Goal: Information Seeking & Learning: Learn about a topic

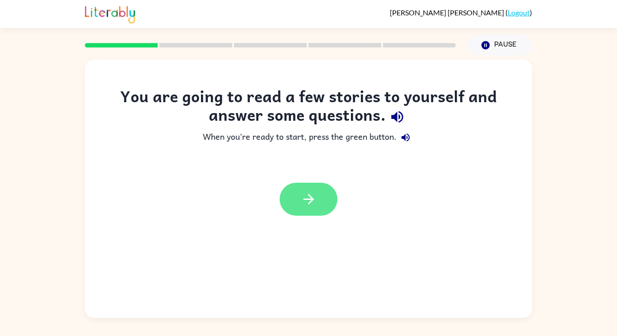
click at [318, 203] on button "button" at bounding box center [309, 199] width 58 height 33
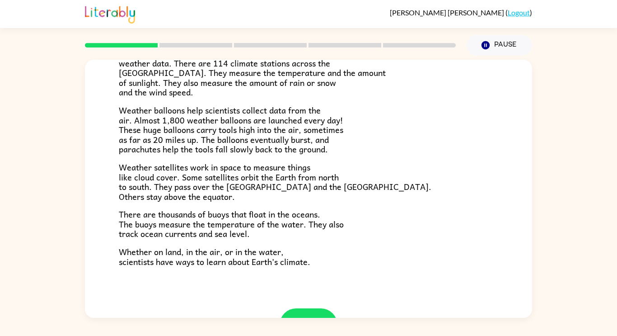
scroll to position [253, 0]
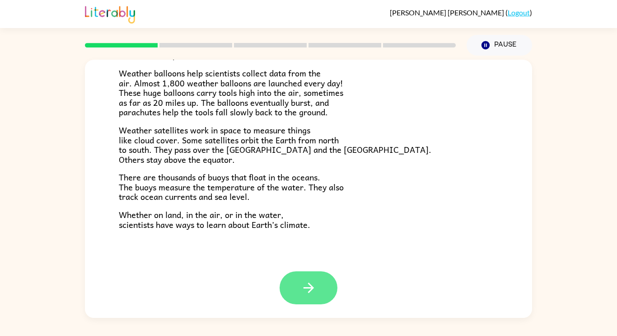
click at [310, 298] on button "button" at bounding box center [309, 287] width 58 height 33
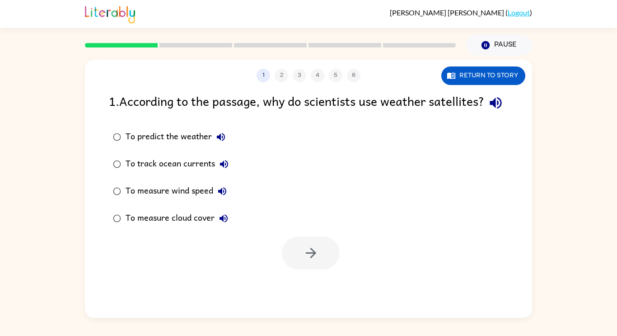
click at [156, 146] on div "To predict the weather" at bounding box center [178, 137] width 104 height 18
click at [300, 257] on button "button" at bounding box center [311, 252] width 58 height 33
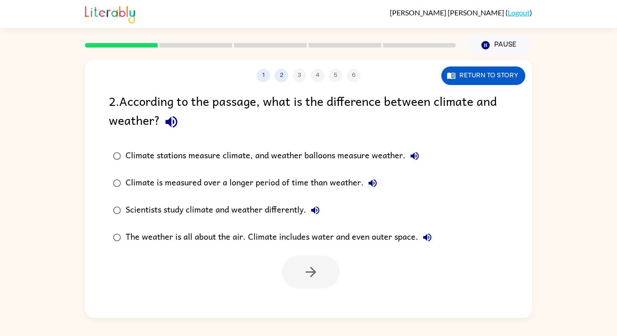
click at [309, 254] on div at bounding box center [308, 270] width 447 height 38
click at [474, 82] on button "Return to story" at bounding box center [484, 75] width 84 height 19
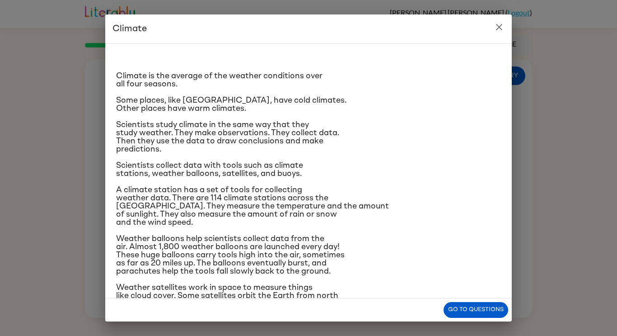
scroll to position [2, 0]
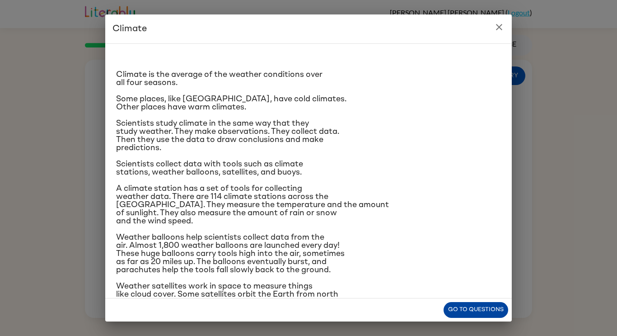
click at [472, 305] on button "Go to questions" at bounding box center [476, 310] width 65 height 16
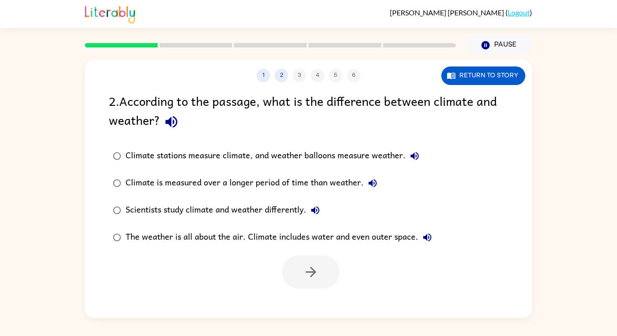
click at [310, 155] on div "Climate stations measure climate, and weather balloons measure weather." at bounding box center [275, 156] width 298 height 18
click at [327, 270] on button "button" at bounding box center [311, 271] width 58 height 33
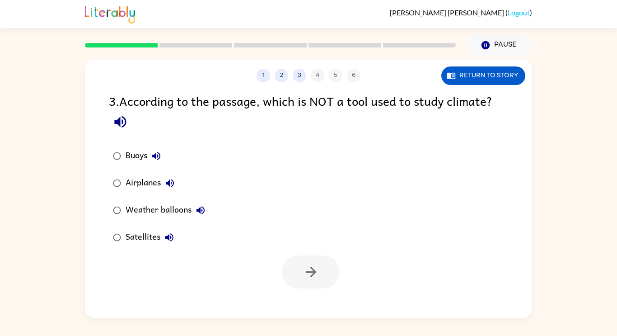
click at [138, 181] on div "Airplanes" at bounding box center [152, 183] width 53 height 18
click at [296, 276] on button "button" at bounding box center [311, 271] width 58 height 33
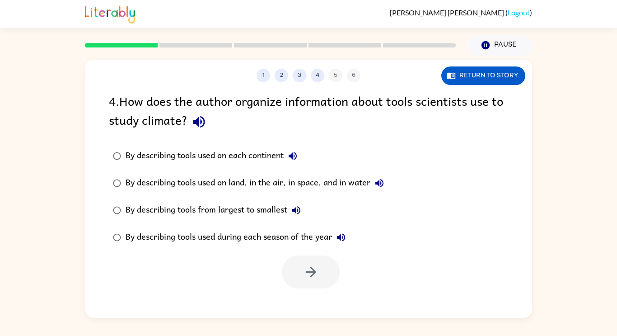
click at [212, 181] on div "By describing tools used on land, in the air, in space, and in water" at bounding box center [257, 183] width 263 height 18
click at [318, 256] on button "button" at bounding box center [311, 271] width 58 height 33
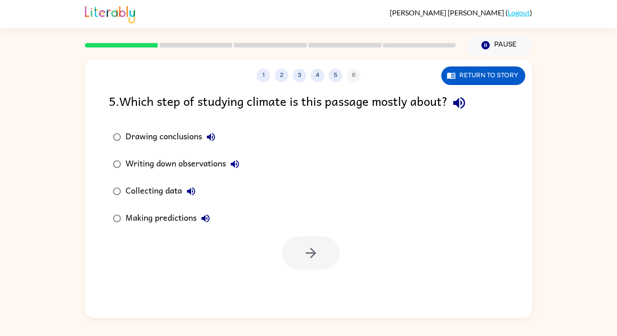
click at [157, 196] on div "Collecting data" at bounding box center [163, 191] width 75 height 18
click at [315, 255] on icon "button" at bounding box center [311, 253] width 16 height 16
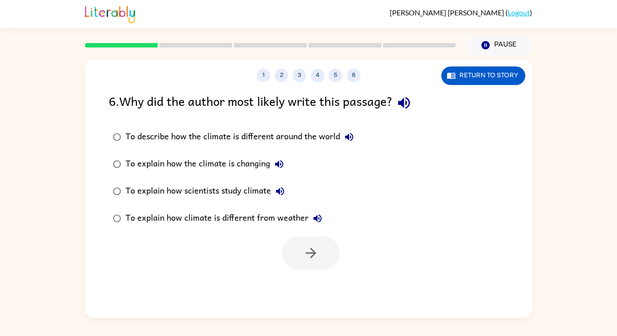
click at [213, 191] on div "To explain how scientists study climate" at bounding box center [208, 191] width 164 height 18
click at [305, 254] on icon "button" at bounding box center [311, 253] width 16 height 16
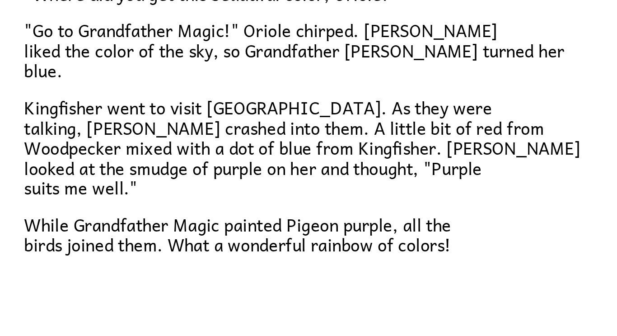
scroll to position [199, 0]
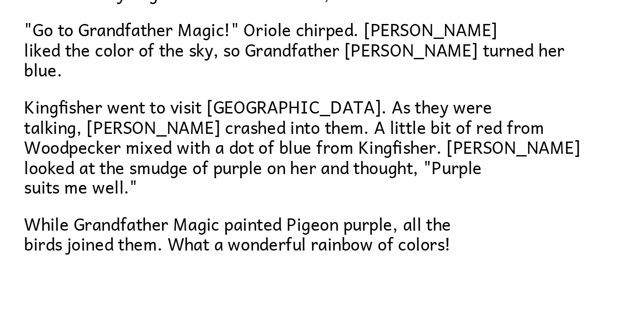
click at [218, 225] on span "Kingfisher went to visit [GEOGRAPHIC_DATA]. As they were talking, [PERSON_NAME]…" at bounding box center [254, 211] width 270 height 52
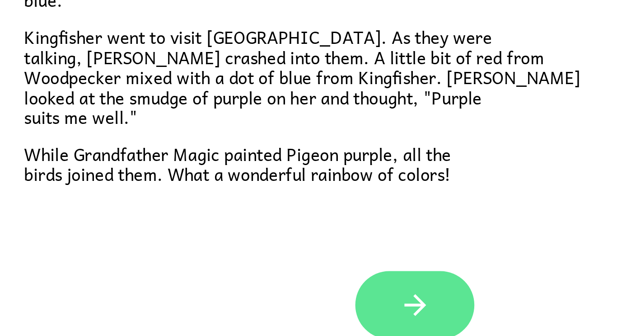
click at [299, 279] on button "button" at bounding box center [309, 287] width 58 height 33
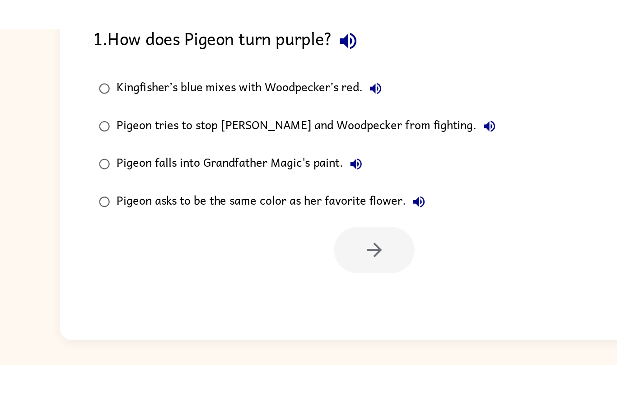
scroll to position [0, 0]
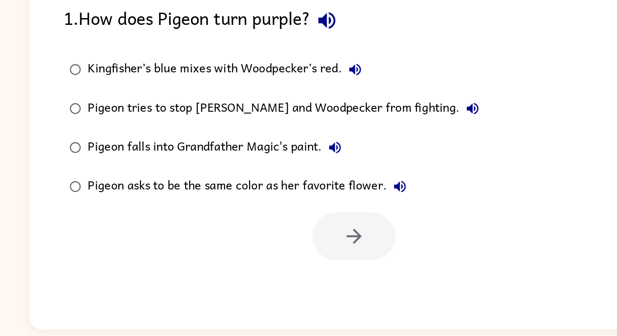
click at [230, 135] on div "Kingfisher’s blue mixes with Woodpecker’s red." at bounding box center [223, 137] width 195 height 18
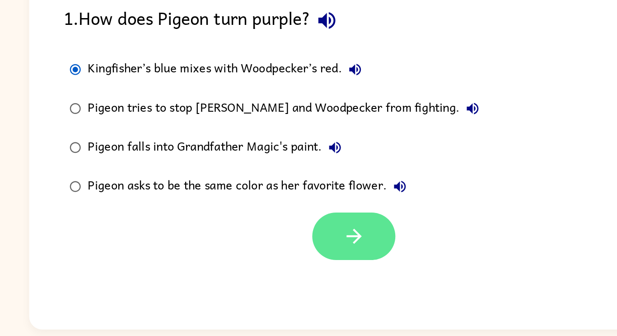
click at [318, 251] on icon "button" at bounding box center [311, 253] width 16 height 16
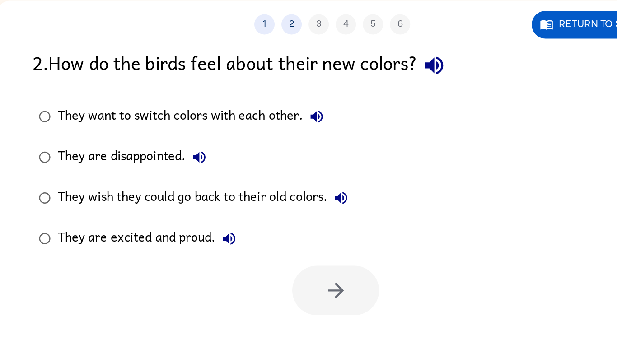
click at [215, 219] on div "They are excited and proud." at bounding box center [187, 218] width 123 height 18
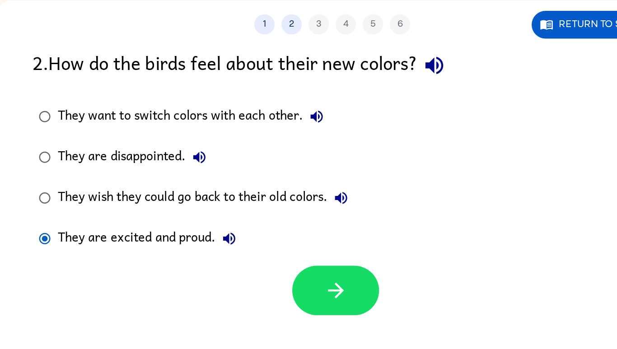
click at [318, 258] on icon "button" at bounding box center [311, 253] width 16 height 16
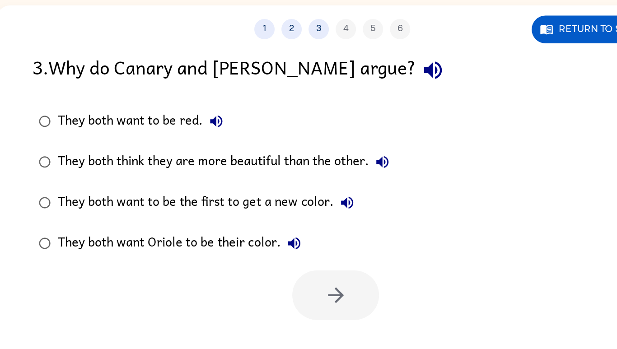
click at [317, 165] on div "They both think they are more beautiful than the other." at bounding box center [239, 164] width 226 height 18
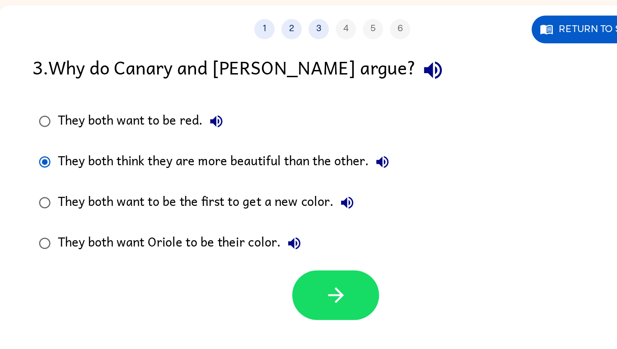
click at [324, 266] on button "button" at bounding box center [311, 252] width 58 height 33
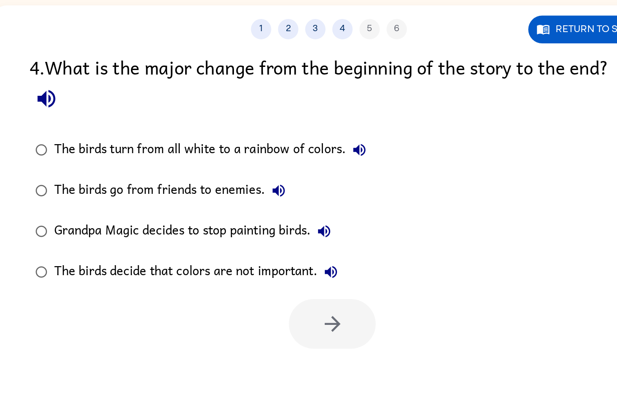
click at [301, 159] on div "The birds turn from all white to a rainbow of colors." at bounding box center [232, 156] width 212 height 18
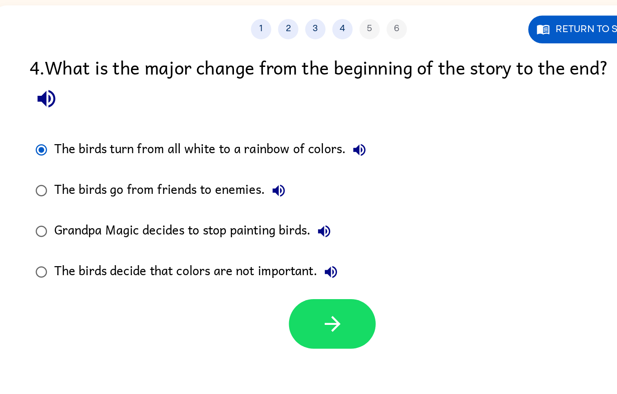
click at [331, 274] on button "button" at bounding box center [311, 271] width 58 height 33
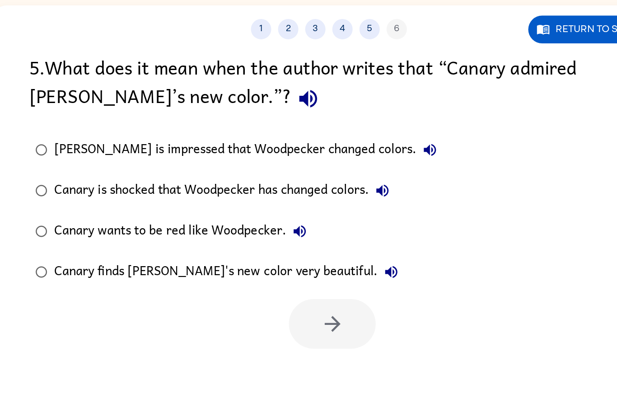
click at [221, 245] on div "Canary finds [PERSON_NAME]'s new color very beautiful." at bounding box center [243, 237] width 234 height 18
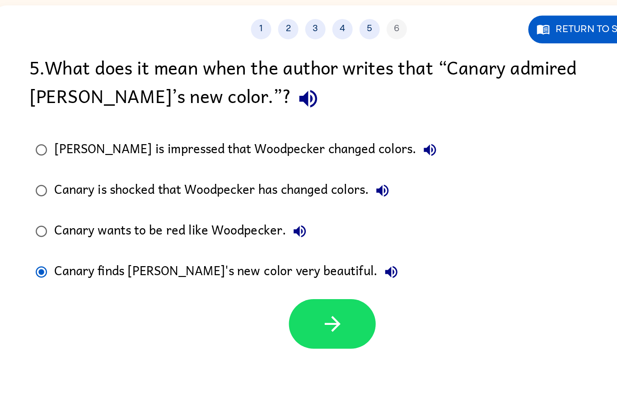
click at [306, 272] on icon "button" at bounding box center [311, 272] width 16 height 16
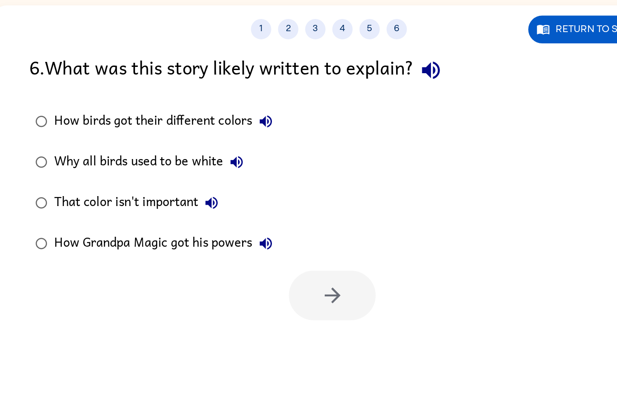
click at [222, 139] on div "How birds got their different colors" at bounding box center [201, 137] width 150 height 18
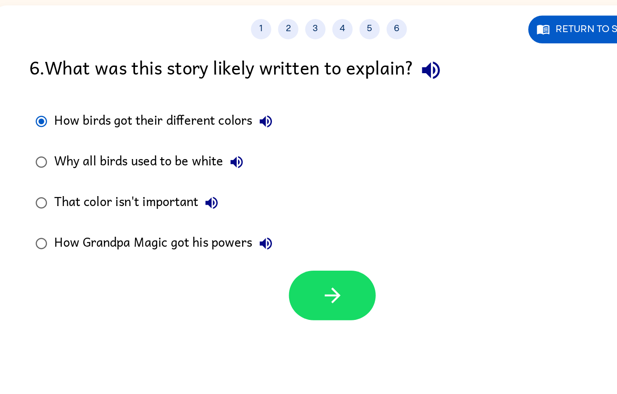
click at [322, 255] on button "button" at bounding box center [311, 252] width 58 height 33
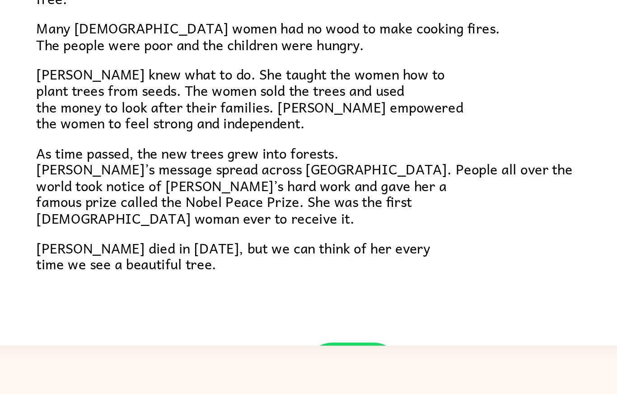
scroll to position [45, 0]
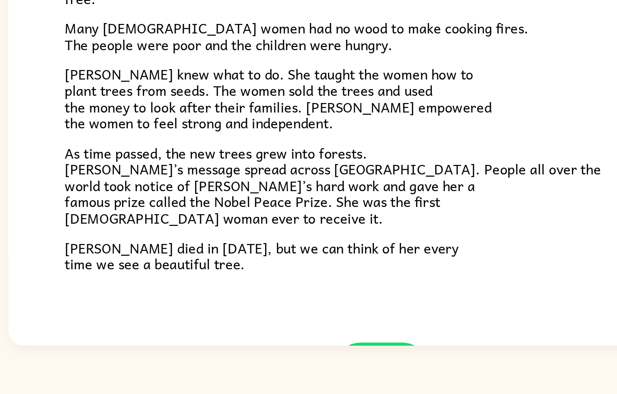
click at [329, 335] on button "button" at bounding box center [309, 379] width 58 height 33
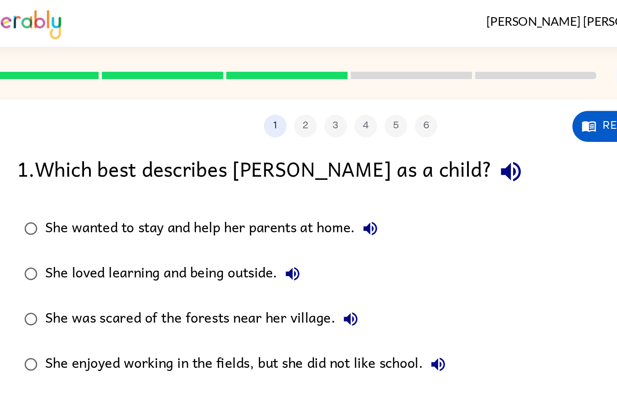
scroll to position [19, 0]
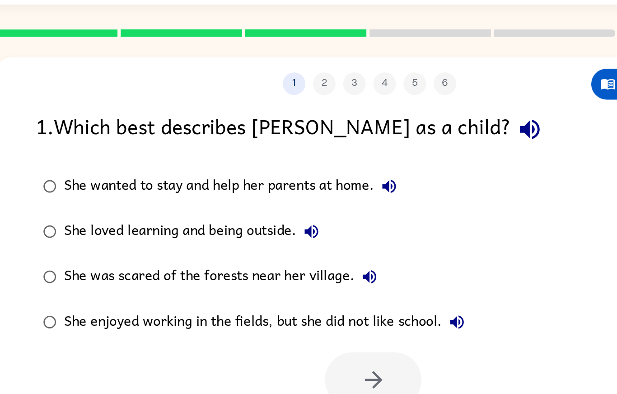
click at [257, 155] on div "She loved learning and being outside." at bounding box center [204, 164] width 157 height 18
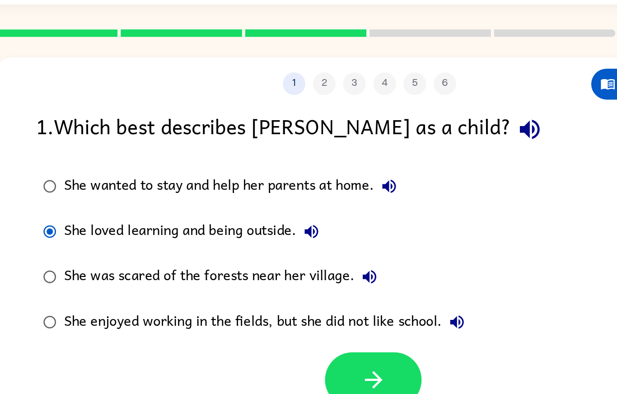
click at [323, 241] on button "button" at bounding box center [311, 252] width 58 height 33
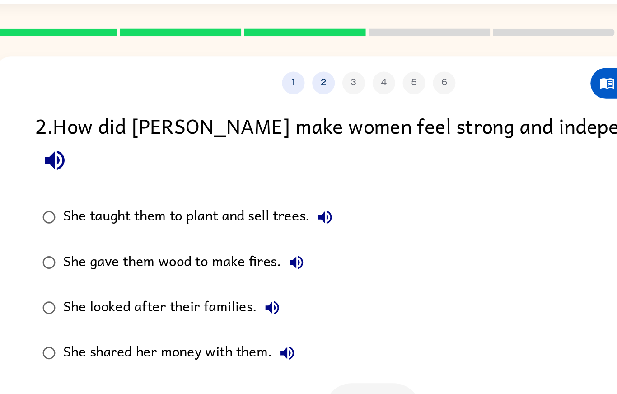
click at [166, 147] on div "She taught them to plant and sell trees." at bounding box center [209, 156] width 166 height 18
click at [306, 264] on icon "button" at bounding box center [311, 272] width 16 height 16
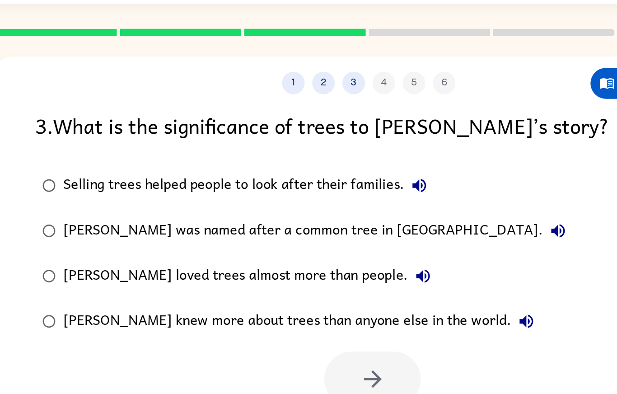
click at [132, 128] on div "Selling trees helped people to look after their families." at bounding box center [237, 137] width 222 height 18
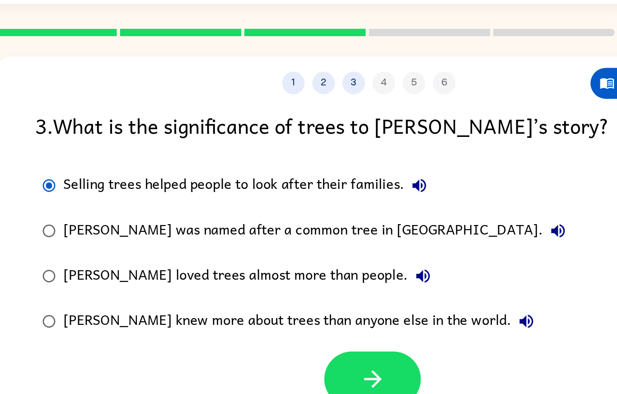
click at [301, 240] on button "button" at bounding box center [311, 252] width 58 height 33
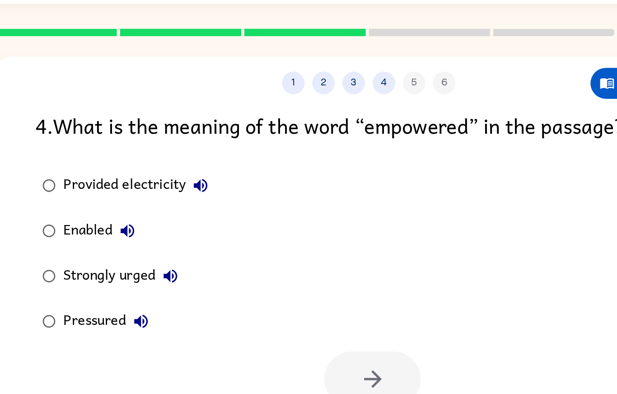
click at [147, 182] on div "Strongly urged" at bounding box center [162, 191] width 73 height 18
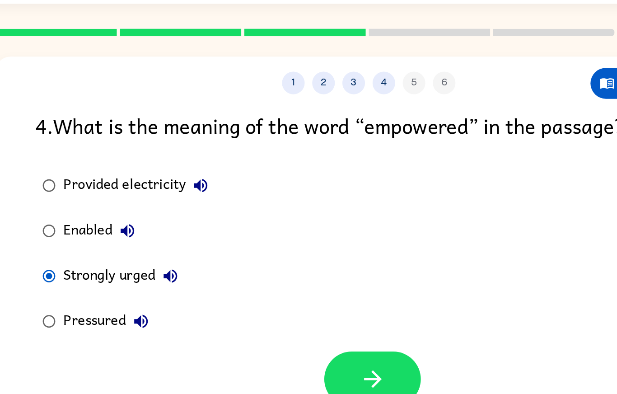
click at [135, 209] on div "Pressured" at bounding box center [154, 218] width 56 height 18
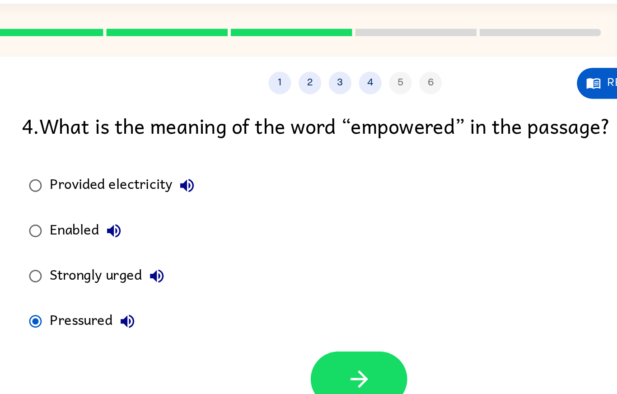
click at [135, 155] on div "Enabled" at bounding box center [149, 164] width 47 height 18
click at [128, 209] on div "Pressured" at bounding box center [154, 218] width 56 height 18
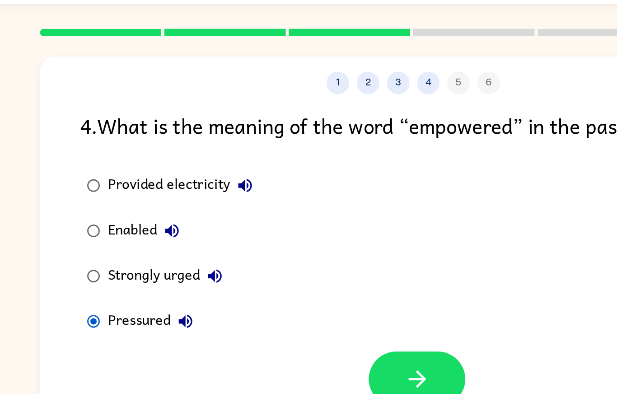
click at [303, 245] on icon "button" at bounding box center [311, 253] width 16 height 16
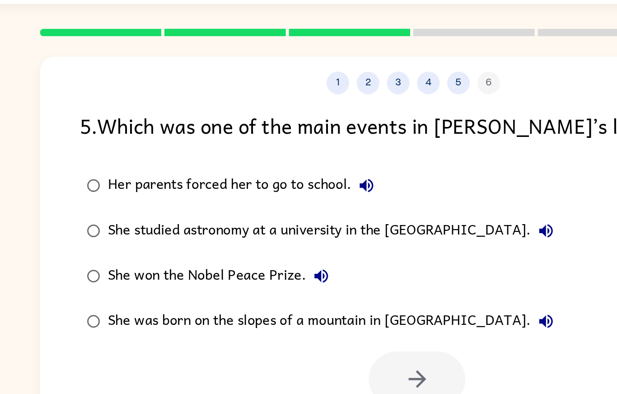
click at [209, 183] on label "She won the Nobel Peace Prize." at bounding box center [253, 191] width 298 height 27
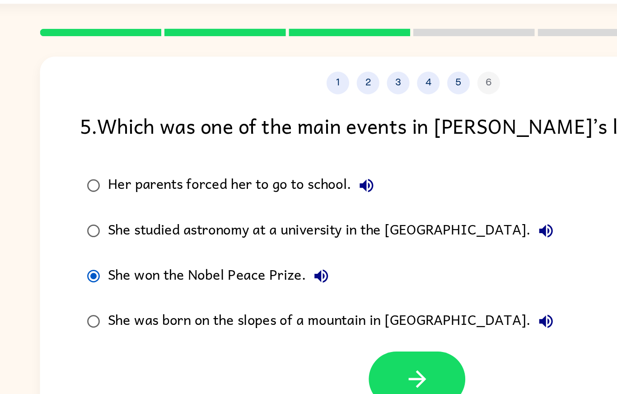
click at [226, 182] on div "She won the Nobel Peace Prize." at bounding box center [194, 191] width 137 height 18
click at [305, 245] on icon "button" at bounding box center [311, 253] width 16 height 16
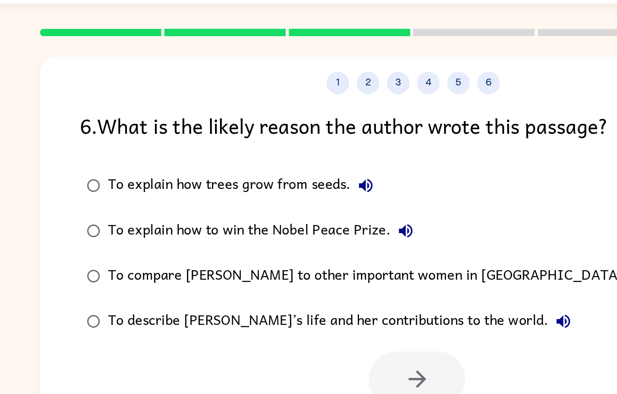
click at [221, 209] on div "To describe [PERSON_NAME]’s life and her contributions to the world." at bounding box center [267, 218] width 282 height 18
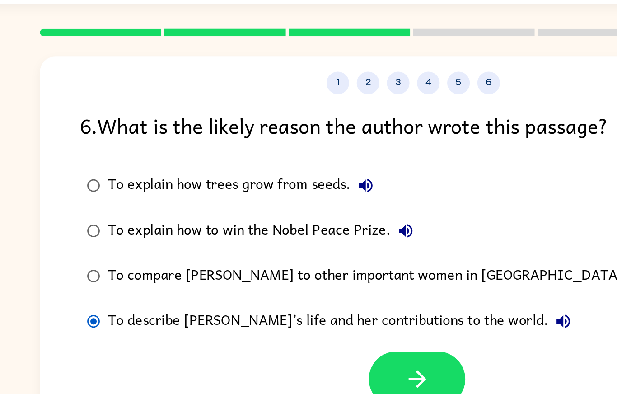
click at [299, 236] on button "button" at bounding box center [311, 252] width 58 height 33
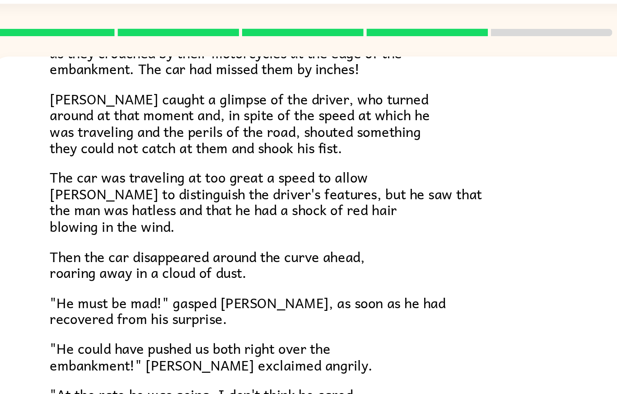
scroll to position [159, 0]
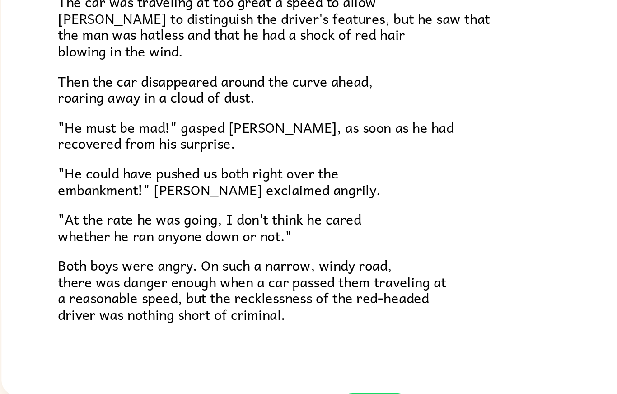
click at [306, 335] on icon "button" at bounding box center [309, 380] width 16 height 16
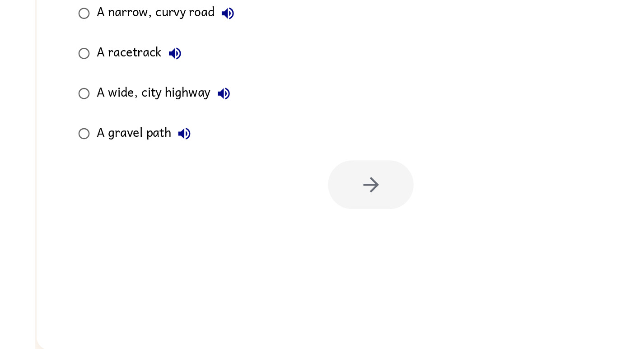
scroll to position [0, 0]
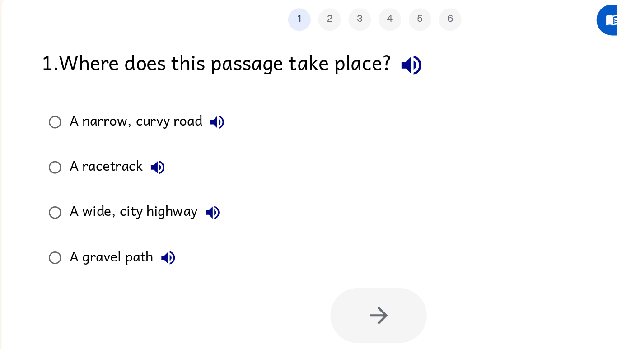
click at [191, 128] on div "A narrow, curvy road" at bounding box center [175, 137] width 98 height 18
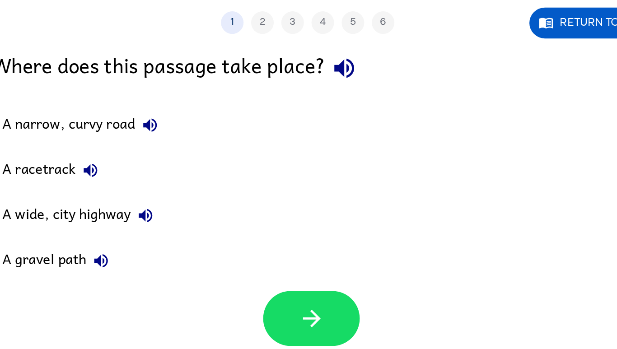
click at [461, 66] on button "Return to story" at bounding box center [484, 75] width 84 height 19
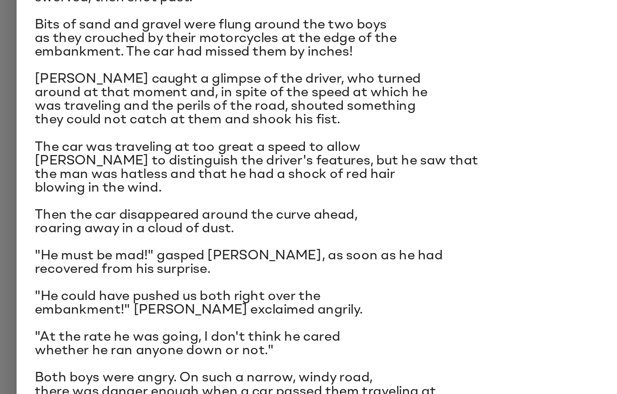
scroll to position [33, 0]
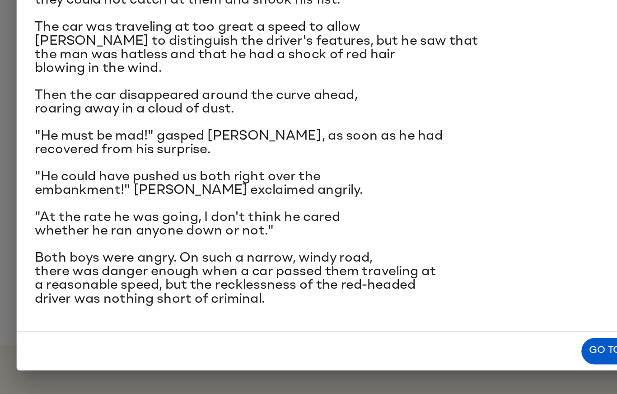
click at [456, 335] on button "Go to questions" at bounding box center [476, 368] width 65 height 16
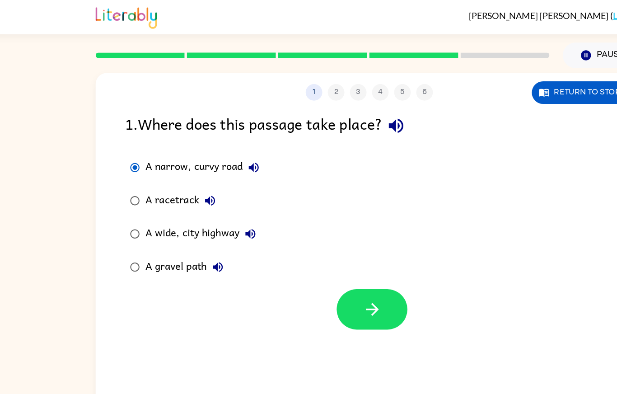
scroll to position [5, 0]
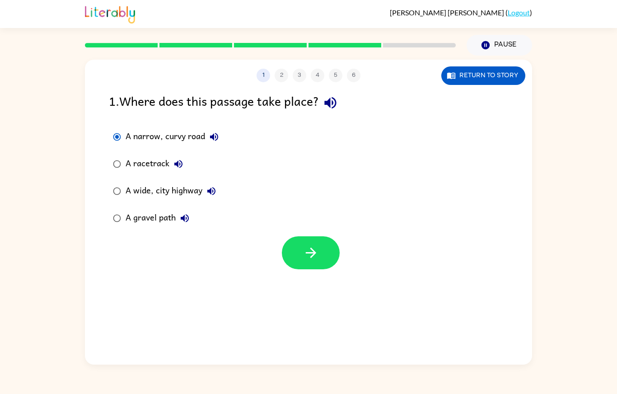
click at [155, 214] on div "A gravel path" at bounding box center [160, 218] width 68 height 18
click at [313, 251] on icon "button" at bounding box center [311, 253] width 10 height 10
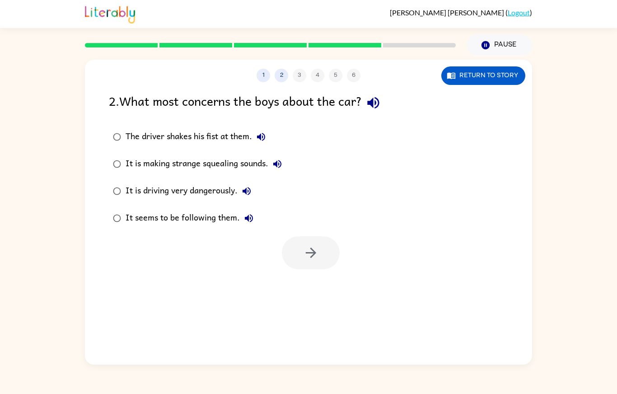
click at [221, 187] on div "It is driving very dangerously." at bounding box center [191, 191] width 130 height 18
click at [313, 245] on icon "button" at bounding box center [311, 253] width 16 height 16
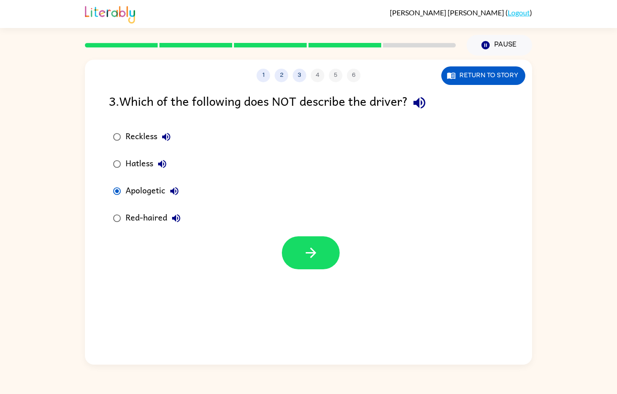
click at [311, 252] on icon "button" at bounding box center [311, 253] width 10 height 10
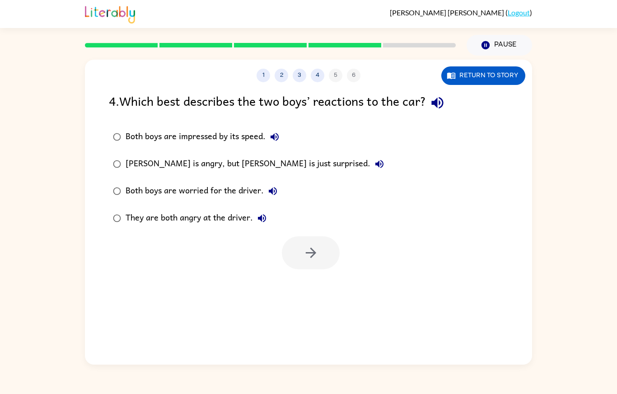
click at [150, 221] on div "They are both angry at the driver." at bounding box center [199, 218] width 146 height 18
click at [328, 257] on button "button" at bounding box center [311, 252] width 58 height 33
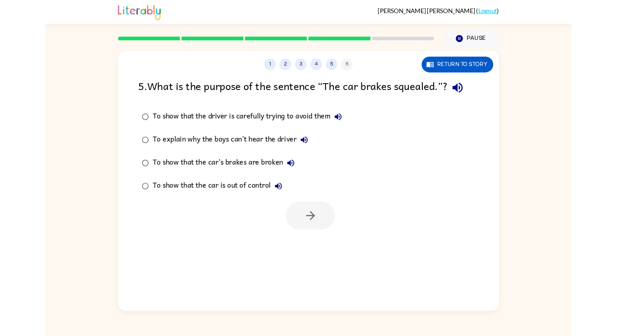
scroll to position [0, 0]
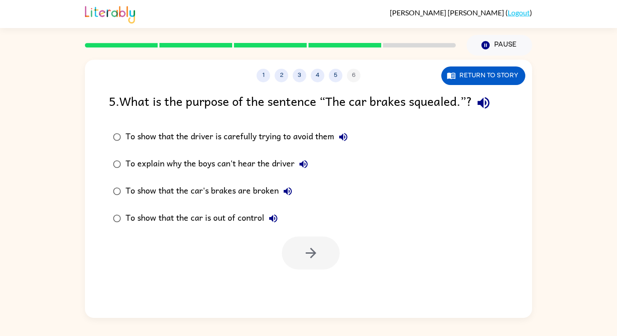
click at [242, 194] on div "To show that the car's brakes are broken" at bounding box center [211, 191] width 171 height 18
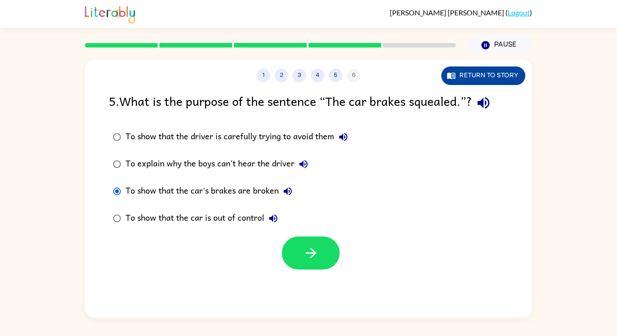
click at [499, 67] on button "Return to story" at bounding box center [484, 75] width 84 height 19
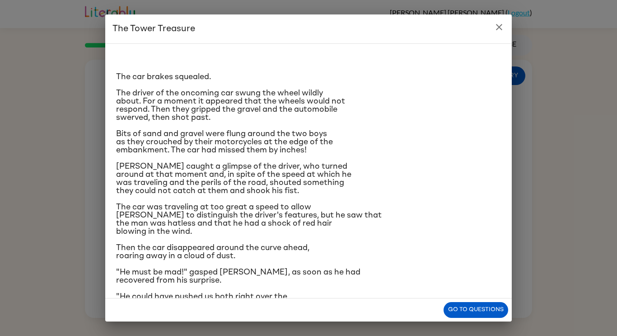
click at [499, 26] on icon "close" at bounding box center [499, 27] width 11 height 11
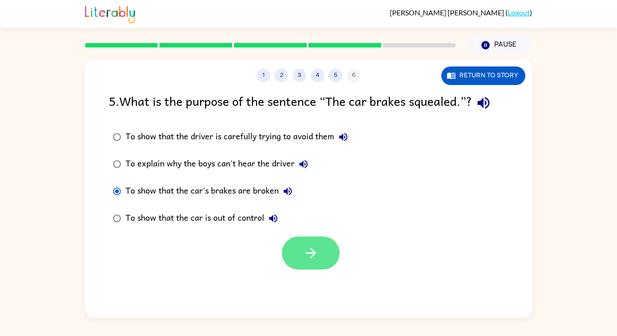
click at [304, 254] on icon "button" at bounding box center [311, 253] width 16 height 16
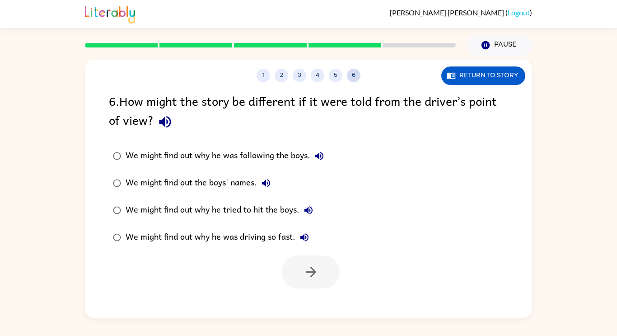
click at [351, 74] on button "6" at bounding box center [354, 76] width 14 height 14
click at [341, 76] on button "5" at bounding box center [336, 76] width 14 height 14
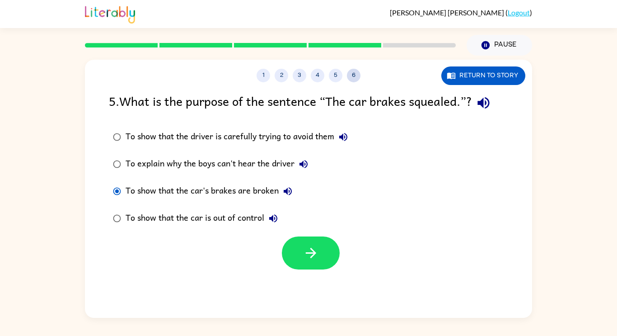
click at [351, 77] on button "6" at bounding box center [354, 76] width 14 height 14
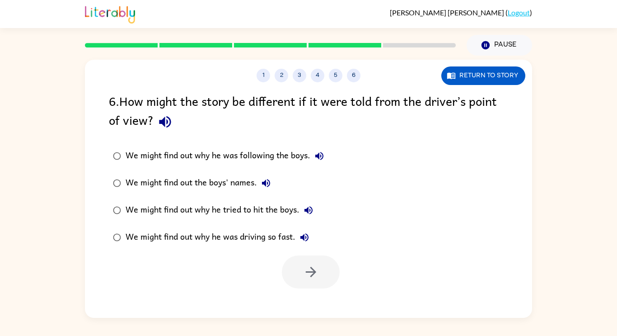
click at [273, 245] on div "We might find out why he was driving so fast." at bounding box center [220, 237] width 188 height 18
click at [308, 269] on icon "button" at bounding box center [311, 272] width 16 height 16
